Goal: Navigation & Orientation: Find specific page/section

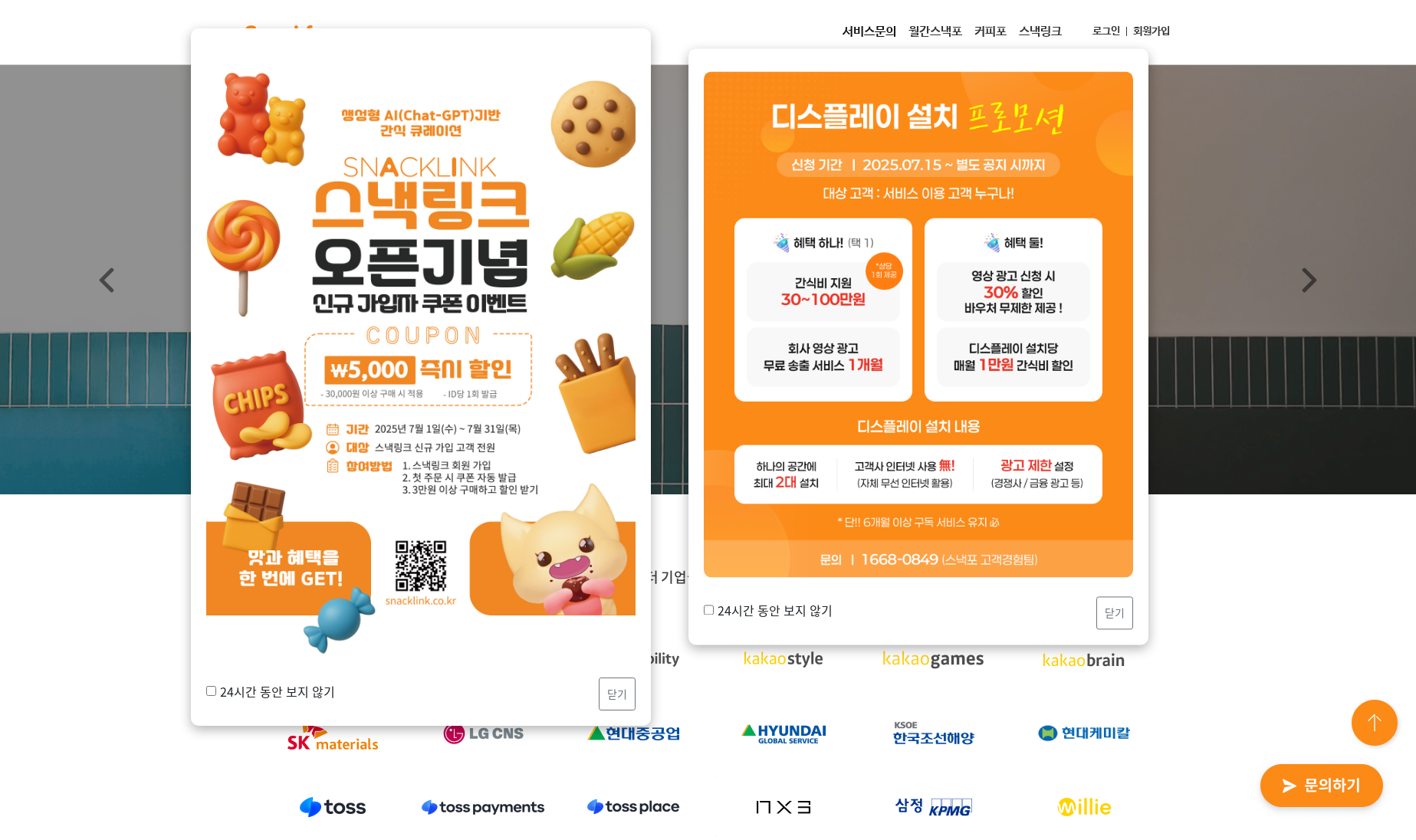
click at [708, 534] on input "24시간 동안 보지 않기" at bounding box center [708, 610] width 10 height 10
checkbox input "true"
click at [875, 534] on button "닫기" at bounding box center [1114, 613] width 37 height 33
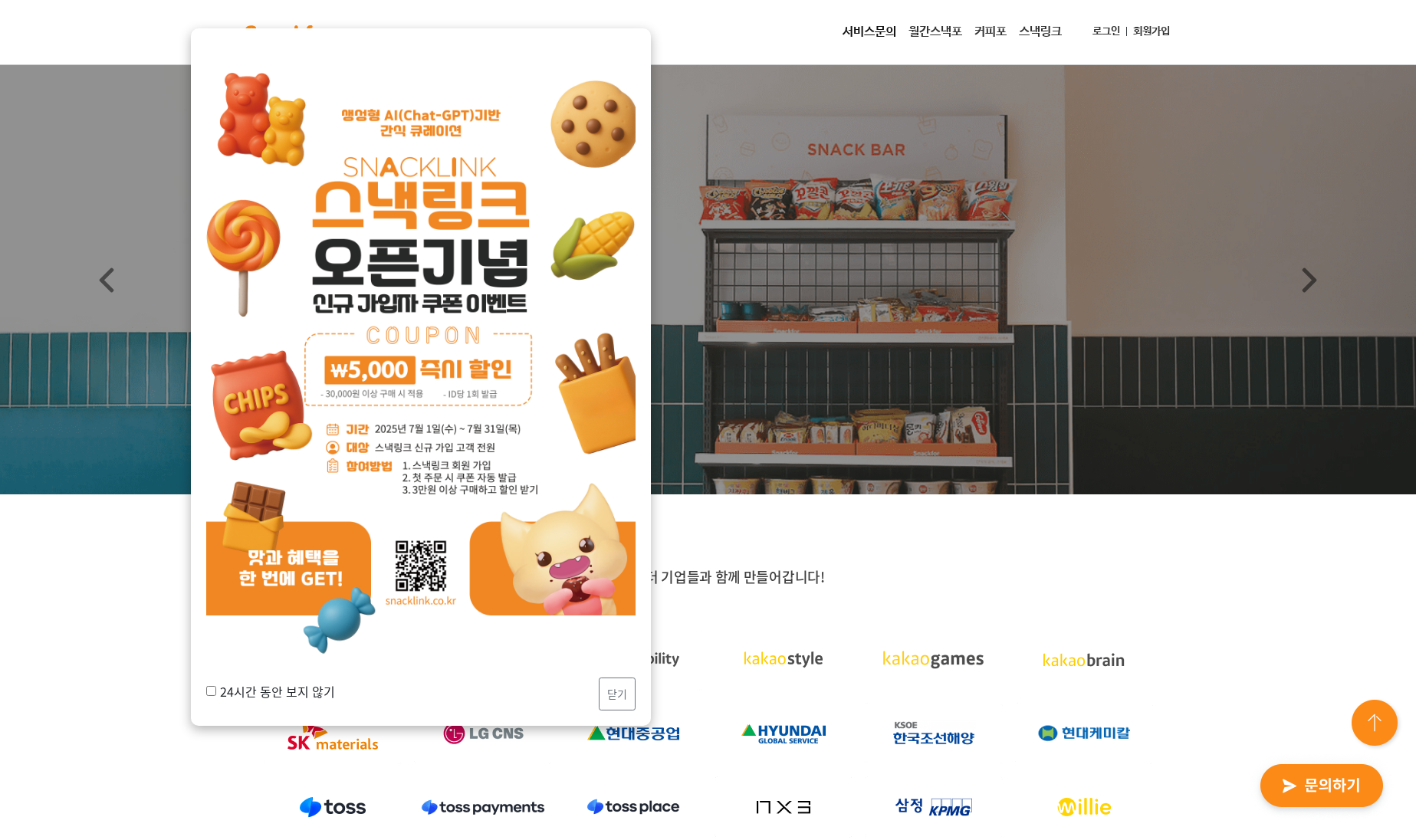
click at [214, 534] on input "24시간 동안 보지 않기" at bounding box center [211, 691] width 10 height 10
checkbox input "true"
click at [636, 534] on div "24시간 동안 보지 않기 닫기" at bounding box center [421, 377] width 460 height 697
click at [606, 534] on button "닫기" at bounding box center [616, 694] width 37 height 33
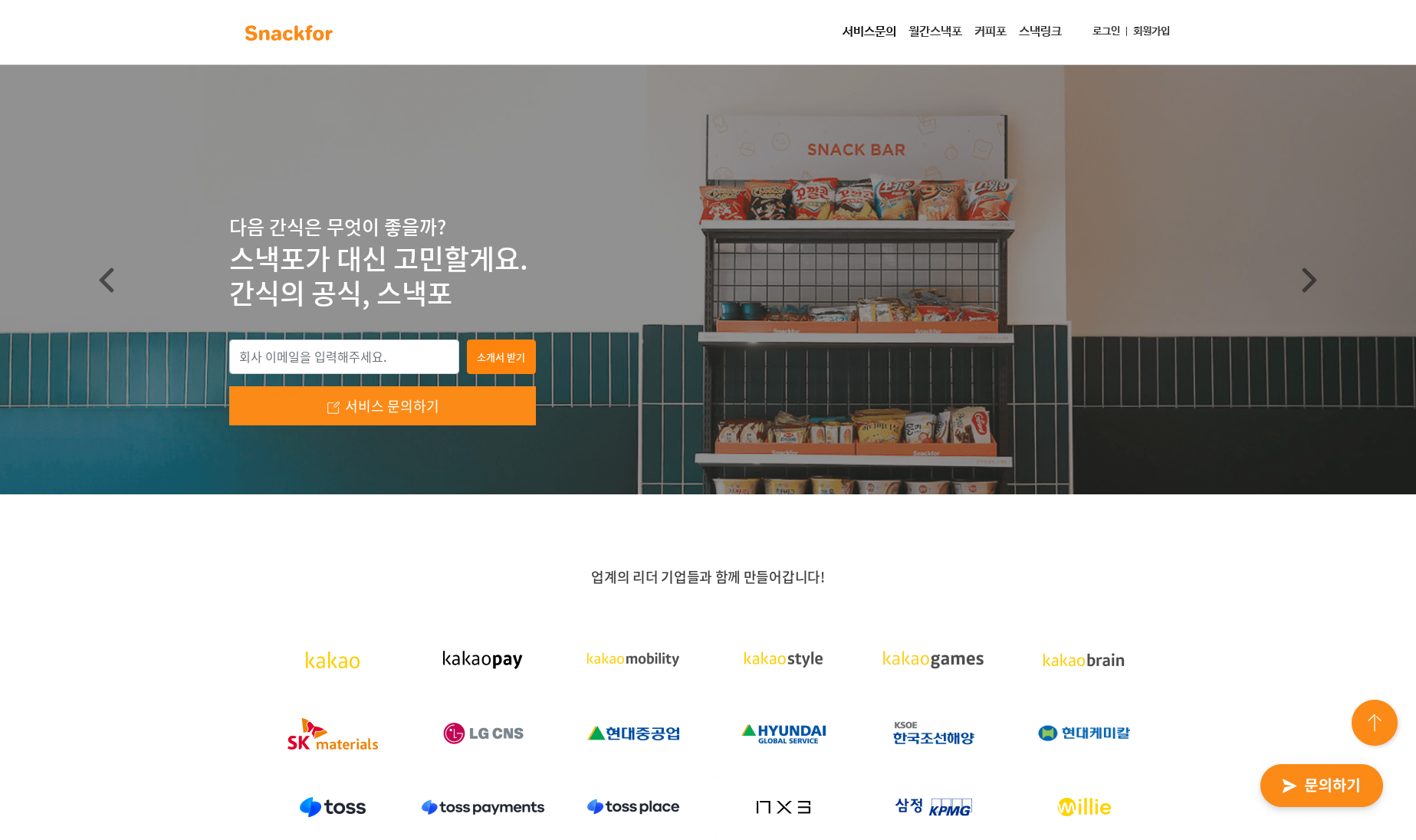
click at [875, 32] on link "월간스낵포" at bounding box center [935, 32] width 66 height 30
